Goal: Feedback & Contribution: Ask a question

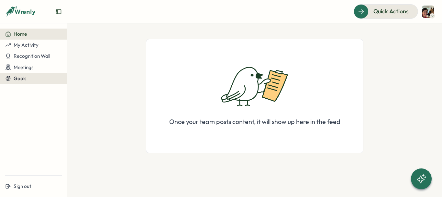
click at [29, 80] on div "Goals" at bounding box center [33, 78] width 57 height 6
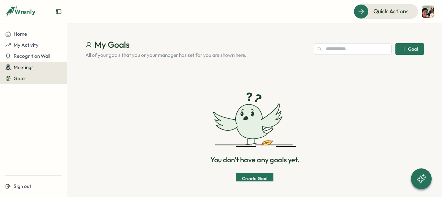
click at [33, 65] on span "Meetings" at bounding box center [24, 67] width 20 height 6
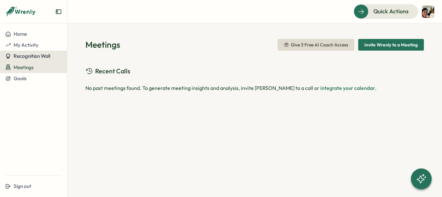
click at [47, 51] on button "Recognition Wall" at bounding box center [33, 56] width 67 height 11
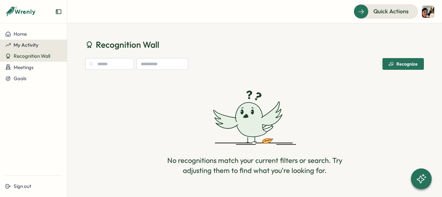
click at [52, 45] on div "My Activity" at bounding box center [33, 45] width 57 height 6
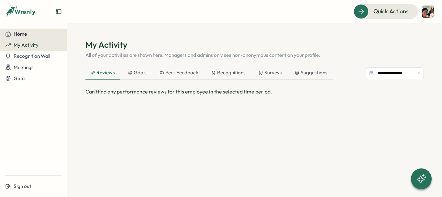
click at [27, 32] on span "Home" at bounding box center [20, 34] width 13 height 6
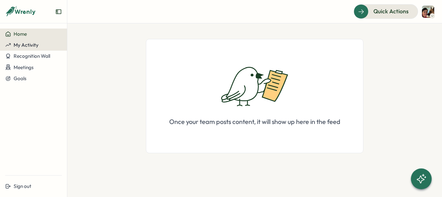
click at [32, 43] on span "My Activity" at bounding box center [26, 45] width 25 height 6
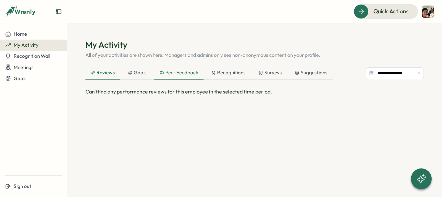
click at [181, 78] on div "Peer Feedback" at bounding box center [178, 72] width 49 height 13
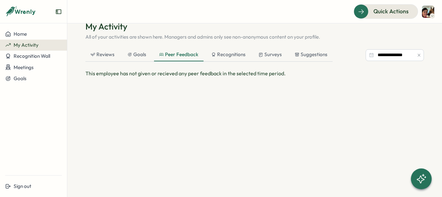
scroll to position [19, 0]
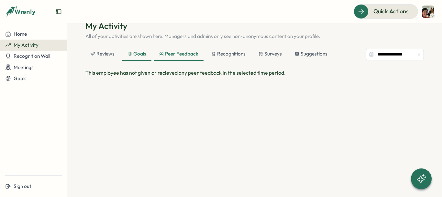
click at [134, 55] on div "Goals" at bounding box center [137, 53] width 19 height 7
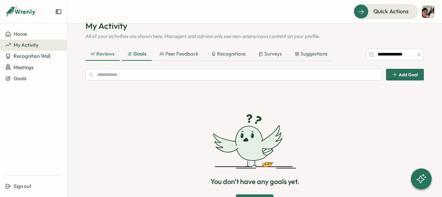
click at [103, 57] on div "Reviews" at bounding box center [103, 53] width 24 height 7
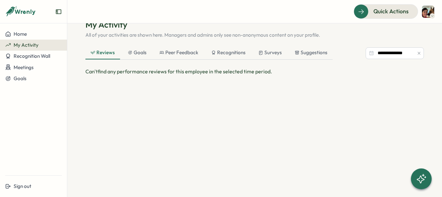
scroll to position [0, 0]
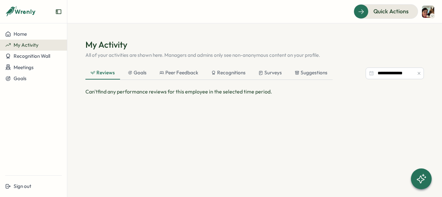
click at [22, 9] on icon at bounding box center [20, 11] width 31 height 11
click at [62, 12] on div at bounding box center [33, 14] width 67 height 18
click at [59, 12] on icon "Expand sidebar" at bounding box center [58, 11] width 6 height 6
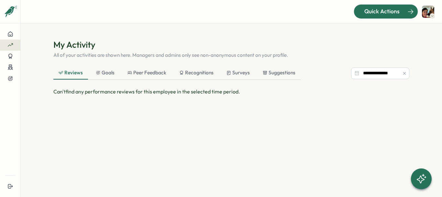
click at [368, 11] on span "Quick Actions" at bounding box center [382, 11] width 35 height 8
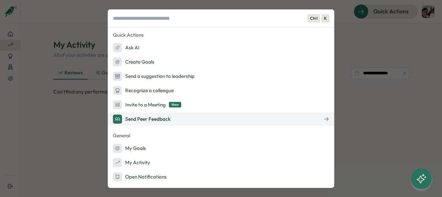
click at [166, 116] on div "Send Peer Feedback" at bounding box center [142, 118] width 58 height 9
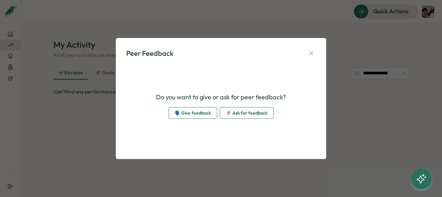
click at [239, 114] on span "👂🏼 Ask for feedback" at bounding box center [247, 112] width 42 height 11
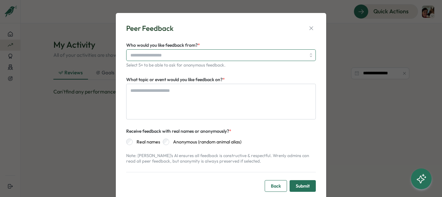
type textarea "*"
click at [174, 51] on input "Who would you like feedback from? *" at bounding box center [219, 55] width 176 height 11
click at [176, 57] on input "Who would you like feedback from? *" at bounding box center [219, 55] width 176 height 11
type input "**********"
click at [207, 51] on input "**********" at bounding box center [219, 55] width 176 height 11
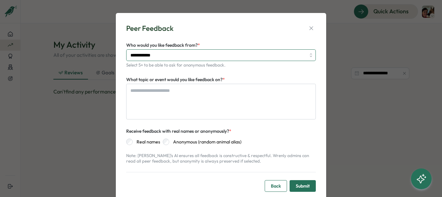
click at [207, 51] on input "**********" at bounding box center [219, 55] width 176 height 11
click at [201, 97] on textarea "What topic or event would you like feedback on? *" at bounding box center [221, 102] width 190 height 36
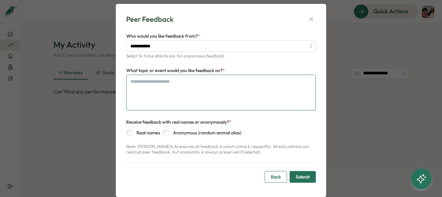
scroll to position [9, 0]
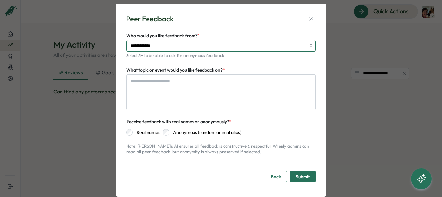
type textarea "*"
click at [310, 45] on div "**********" at bounding box center [221, 46] width 190 height 12
click at [165, 45] on input "Who would you like feedback from? *" at bounding box center [219, 45] width 176 height 11
click at [308, 47] on div at bounding box center [221, 46] width 190 height 12
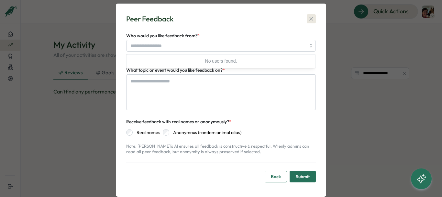
click at [311, 17] on icon "button" at bounding box center [311, 19] width 6 height 6
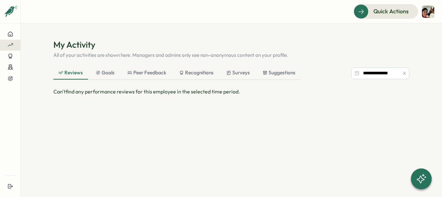
type textarea "*"
